Goal: Information Seeking & Learning: Learn about a topic

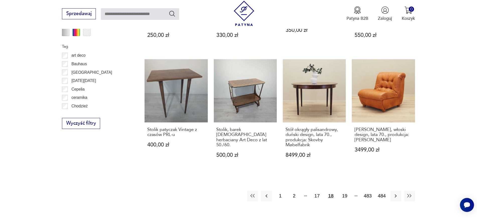
scroll to position [564, 0]
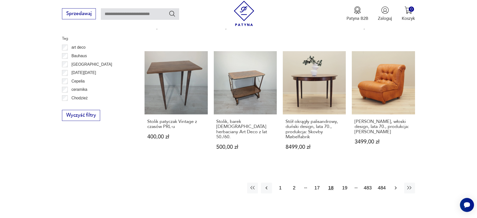
click at [398, 185] on icon "button" at bounding box center [396, 188] width 6 height 6
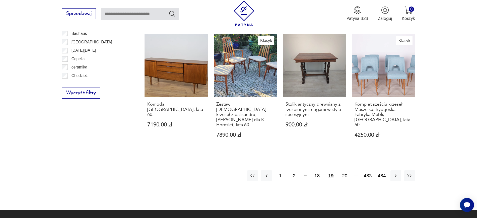
scroll to position [594, 0]
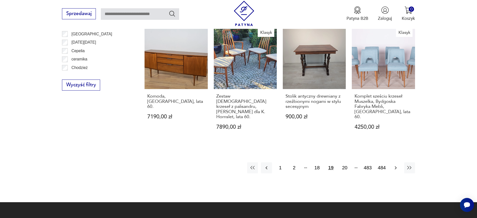
click at [394, 165] on icon "button" at bounding box center [396, 168] width 6 height 6
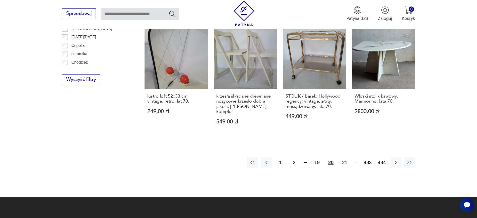
scroll to position [609, 0]
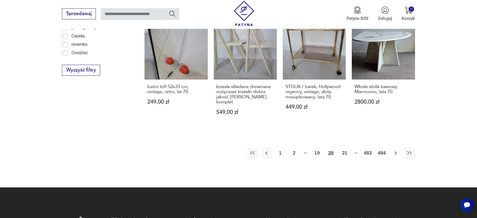
click at [396, 151] on icon "button" at bounding box center [396, 153] width 6 height 6
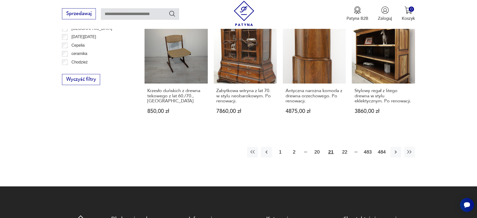
scroll to position [623, 0]
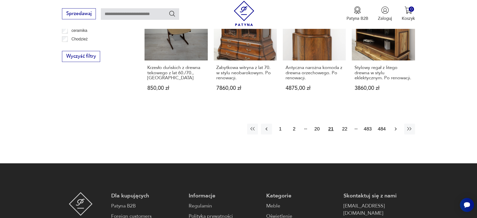
click at [396, 126] on icon "button" at bounding box center [396, 129] width 6 height 6
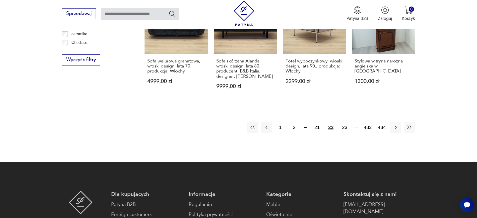
scroll to position [621, 0]
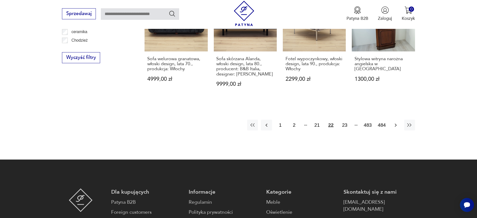
click at [395, 123] on icon "button" at bounding box center [396, 124] width 2 height 3
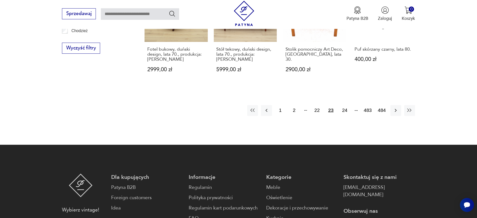
scroll to position [647, 0]
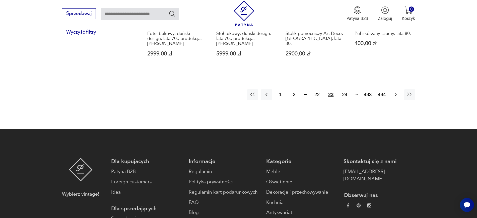
click at [395, 89] on button "button" at bounding box center [395, 94] width 11 height 11
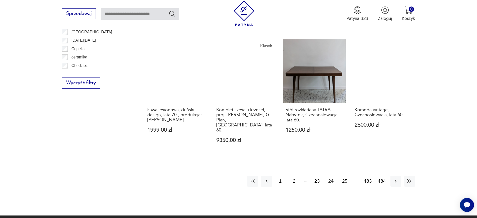
scroll to position [610, 0]
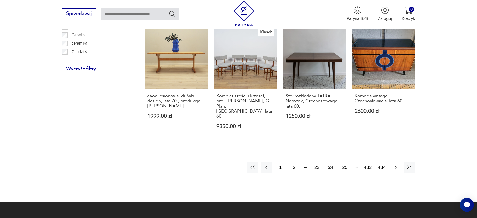
click at [397, 164] on icon "button" at bounding box center [396, 167] width 6 height 6
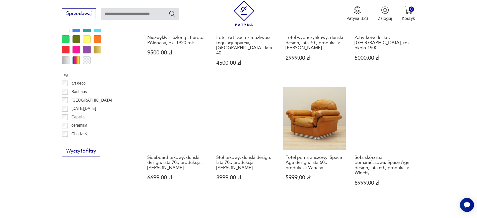
scroll to position [550, 0]
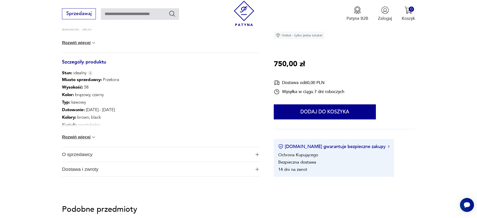
scroll to position [307, 0]
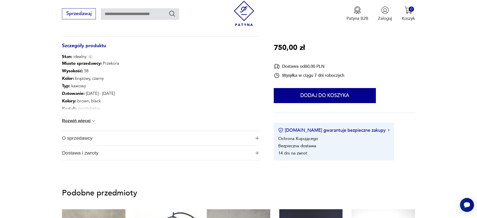
click at [111, 138] on span "O sprzedawcy" at bounding box center [156, 138] width 189 height 15
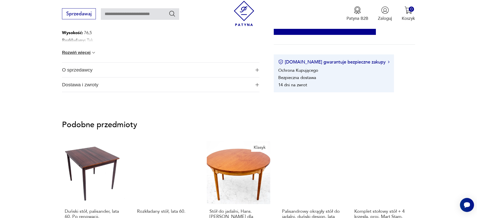
scroll to position [356, 0]
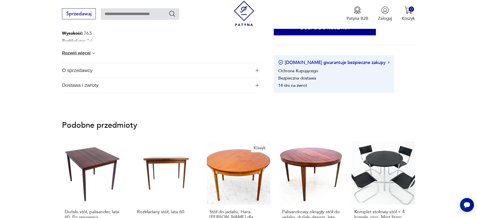
click at [99, 72] on span "O sprzedawcy" at bounding box center [156, 70] width 189 height 15
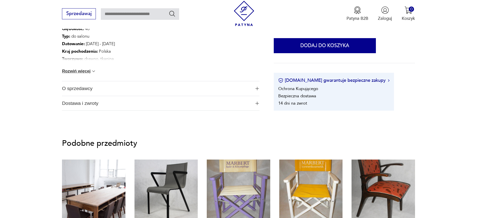
click at [85, 86] on span "O sprzedawcy" at bounding box center [156, 88] width 189 height 15
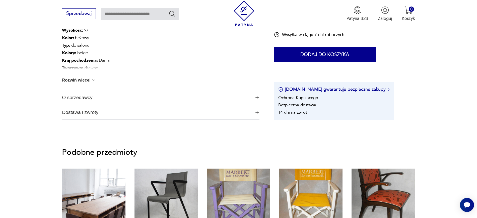
scroll to position [333, 0]
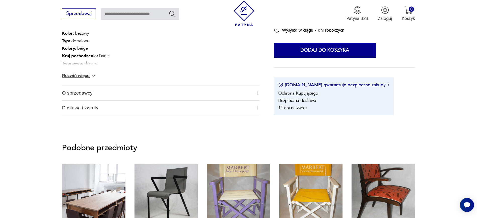
click at [81, 94] on span "O sprzedawcy" at bounding box center [156, 93] width 189 height 15
